Goal: Check status

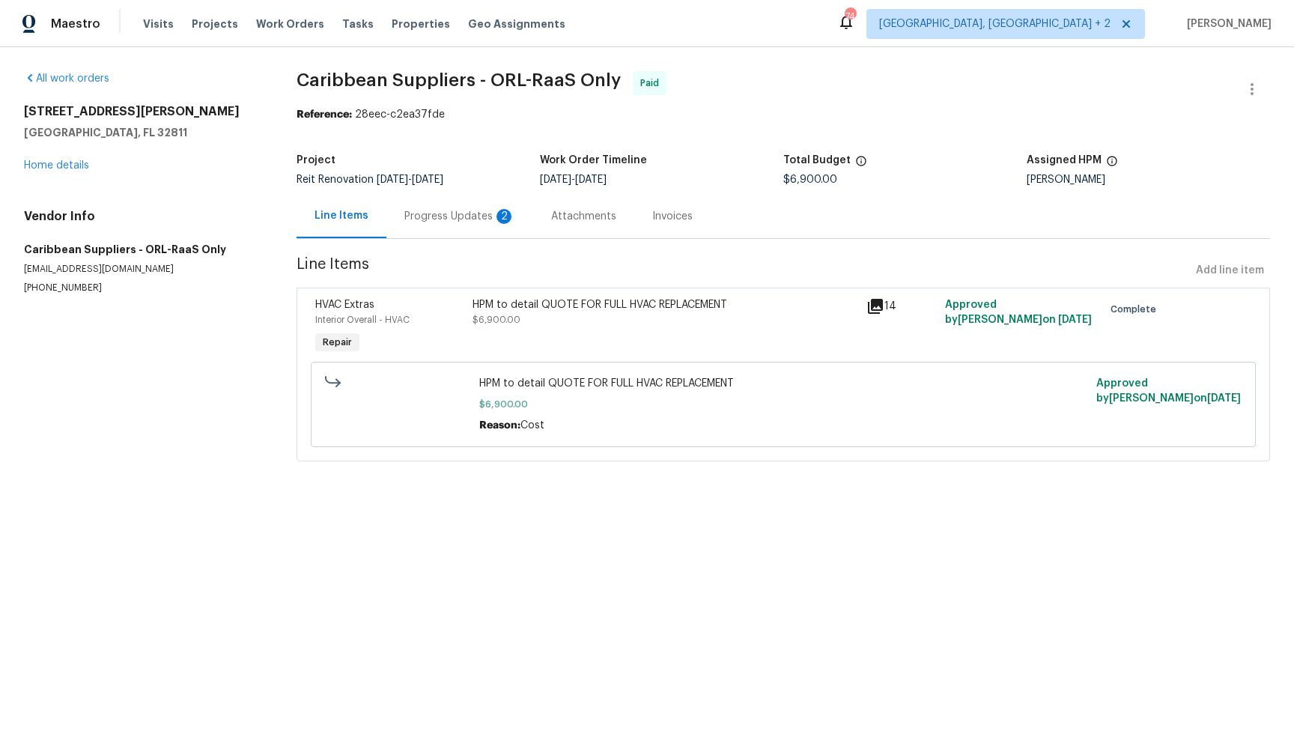
click at [929, 389] on span "HPM to detail QUOTE FOR FULL HVAC REPLACEMENT" at bounding box center [783, 383] width 608 height 15
click at [460, 221] on div "Progress Updates 2" at bounding box center [459, 216] width 111 height 15
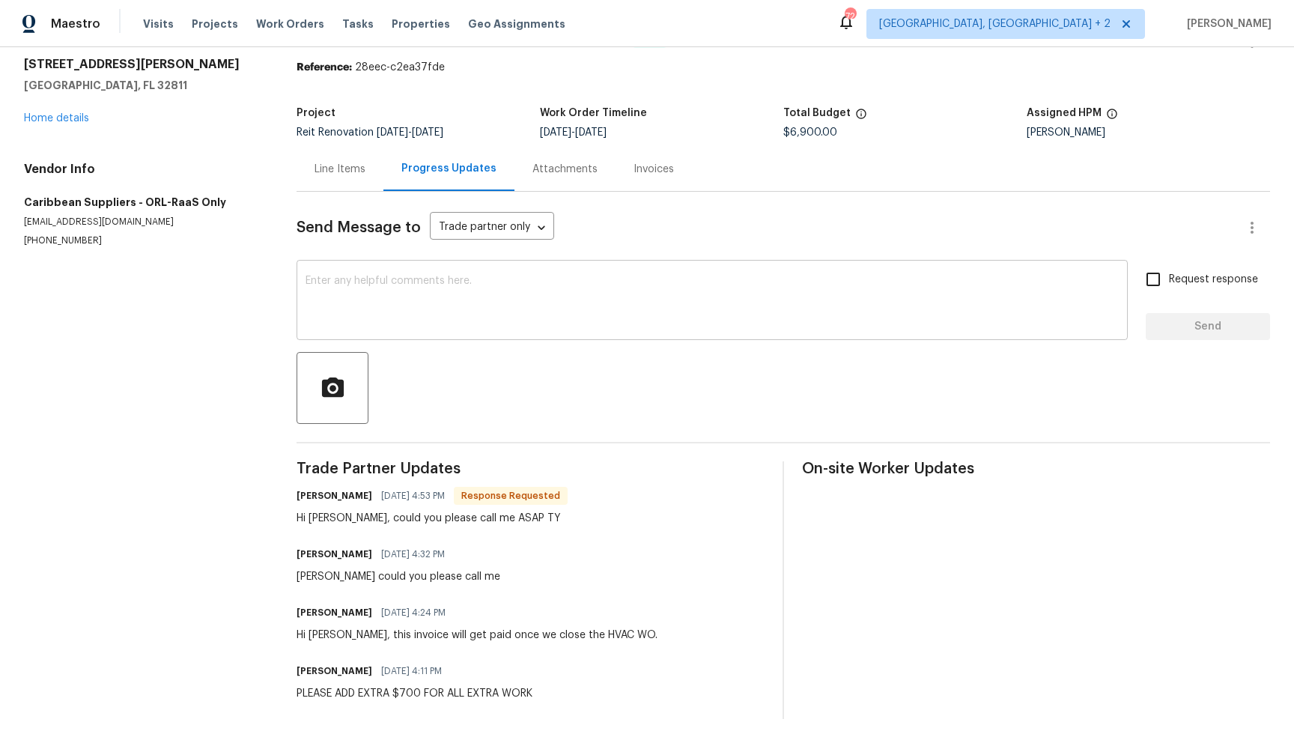
scroll to position [58, 0]
click at [651, 177] on div "Invoices" at bounding box center [654, 169] width 76 height 44
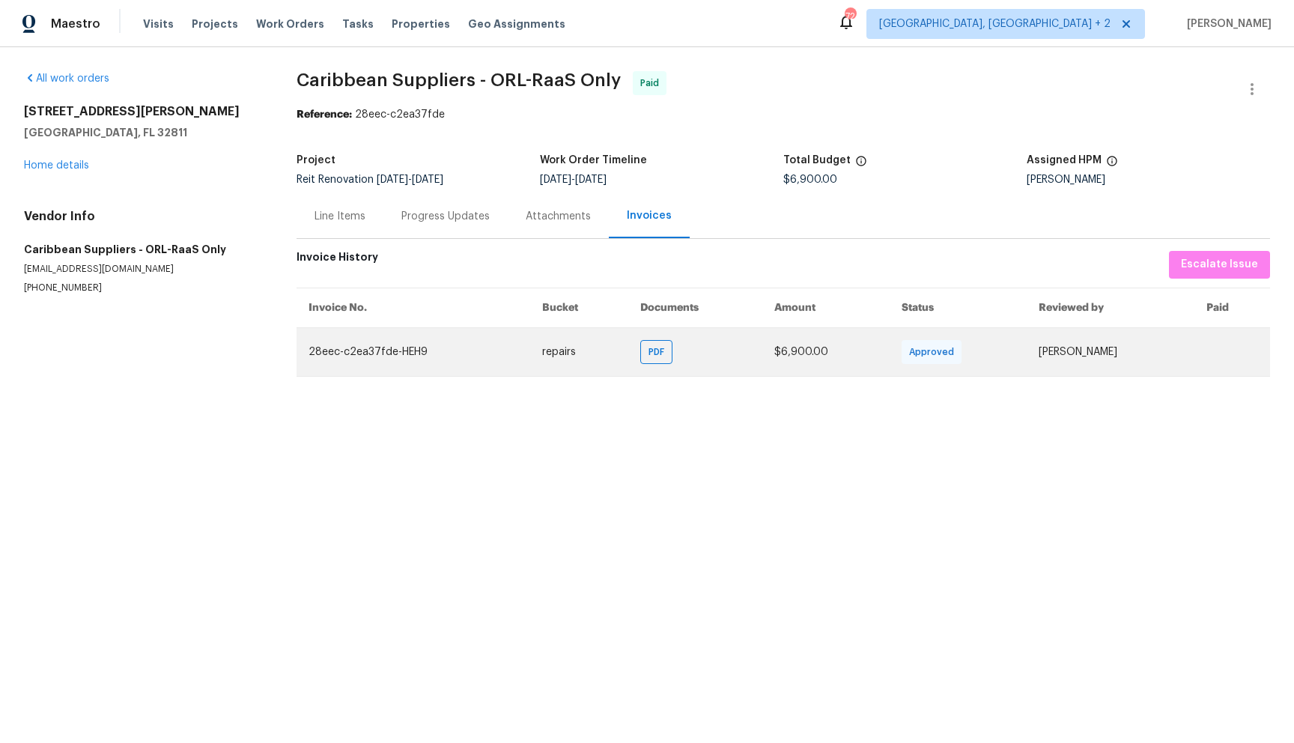
click at [496, 354] on td "28eec-c2ea37fde-HEH9" at bounding box center [414, 351] width 234 height 49
click at [476, 344] on td "28eec-c2ea37fde-HEH9" at bounding box center [414, 351] width 234 height 49
click at [909, 350] on span "Approved" at bounding box center [934, 351] width 51 height 15
click at [1060, 353] on td "[PERSON_NAME]" at bounding box center [1111, 351] width 168 height 49
